Goal: Task Accomplishment & Management: Use online tool/utility

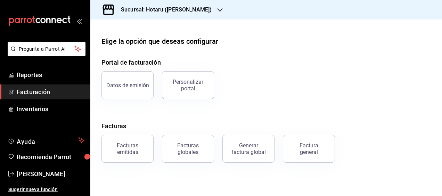
click at [217, 10] on icon "button" at bounding box center [220, 10] width 6 height 6
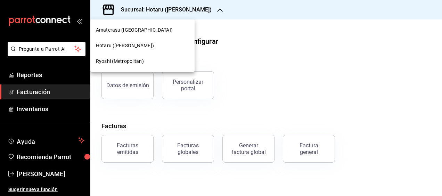
click at [119, 63] on span "Ryoshi (Metropolitan)" at bounding box center [120, 61] width 48 height 7
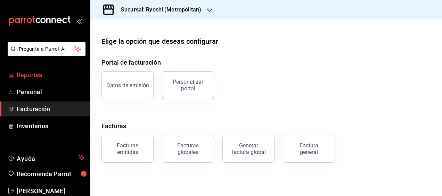
click at [39, 71] on span "Reportes" at bounding box center [51, 74] width 68 height 9
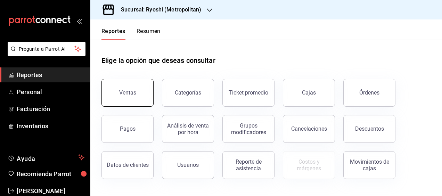
click at [115, 86] on button "Ventas" at bounding box center [127, 93] width 52 height 28
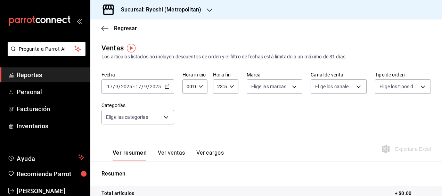
click at [168, 89] on icon "button" at bounding box center [167, 86] width 5 height 5
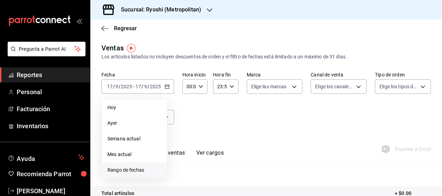
click at [138, 165] on li "Rango de fechas" at bounding box center [134, 170] width 65 height 16
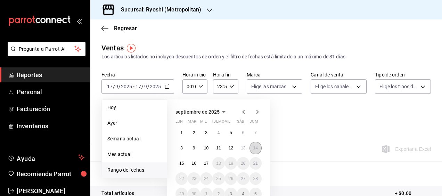
click at [257, 148] on abbr "14" at bounding box center [255, 148] width 5 height 5
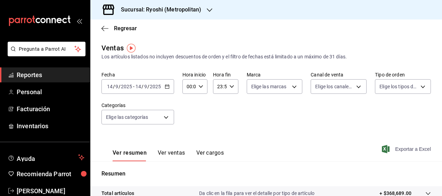
click at [407, 146] on span "Exportar a Excel" at bounding box center [407, 149] width 48 height 8
click at [166, 89] on icon "button" at bounding box center [167, 86] width 5 height 5
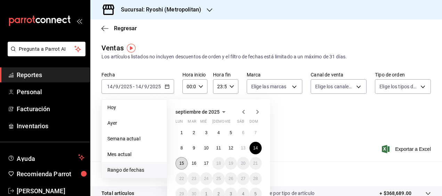
click at [183, 162] on abbr "15" at bounding box center [181, 163] width 5 height 5
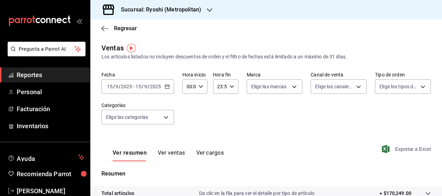
click at [398, 152] on span "Exportar a Excel" at bounding box center [407, 149] width 48 height 8
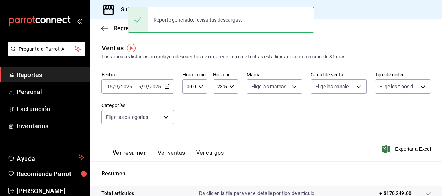
click at [163, 83] on div "2025-09-15 15 / 9 / 2025 - 2025-09-15 15 / 9 / 2025" at bounding box center [137, 86] width 73 height 15
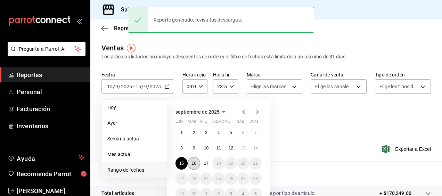
click at [195, 161] on abbr "16" at bounding box center [194, 163] width 5 height 5
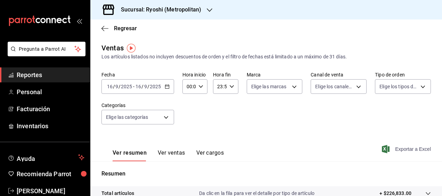
click at [397, 147] on span "Exportar a Excel" at bounding box center [407, 149] width 48 height 8
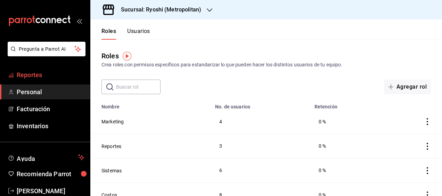
click at [40, 79] on span "Reportes" at bounding box center [51, 74] width 68 height 9
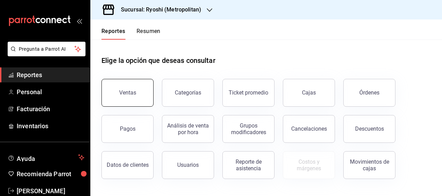
click at [134, 85] on button "Ventas" at bounding box center [127, 93] width 52 height 28
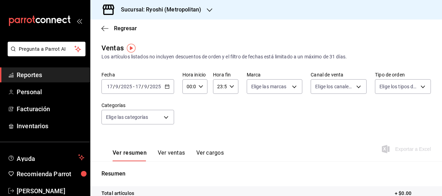
click at [170, 86] on div "[DATE] [DATE] - [DATE] [DATE]" at bounding box center [137, 86] width 73 height 15
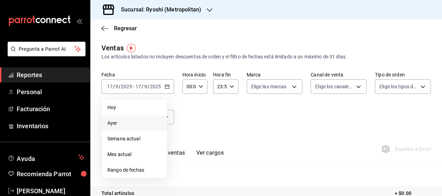
click at [122, 123] on span "Ayer" at bounding box center [134, 123] width 54 height 7
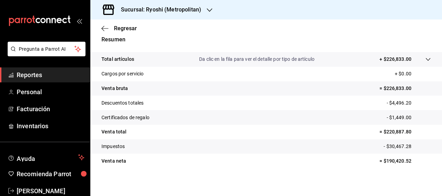
scroll to position [137, 0]
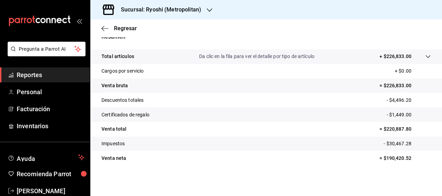
click at [209, 11] on icon "button" at bounding box center [210, 9] width 6 height 3
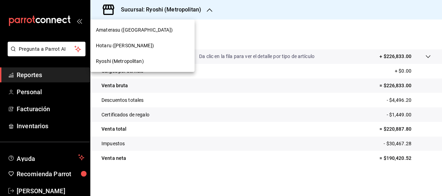
click at [139, 41] on div "Hotaru ([PERSON_NAME])" at bounding box center [142, 46] width 104 height 16
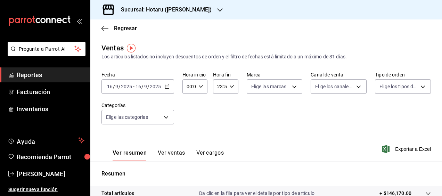
click at [167, 86] on icon "button" at bounding box center [167, 86] width 5 height 5
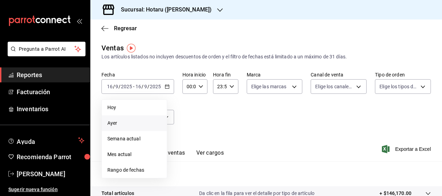
click at [116, 121] on span "Ayer" at bounding box center [134, 123] width 54 height 7
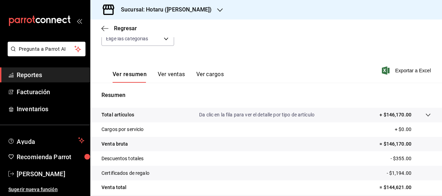
scroll to position [137, 0]
